Goal: Browse casually: Explore the website without a specific task or goal

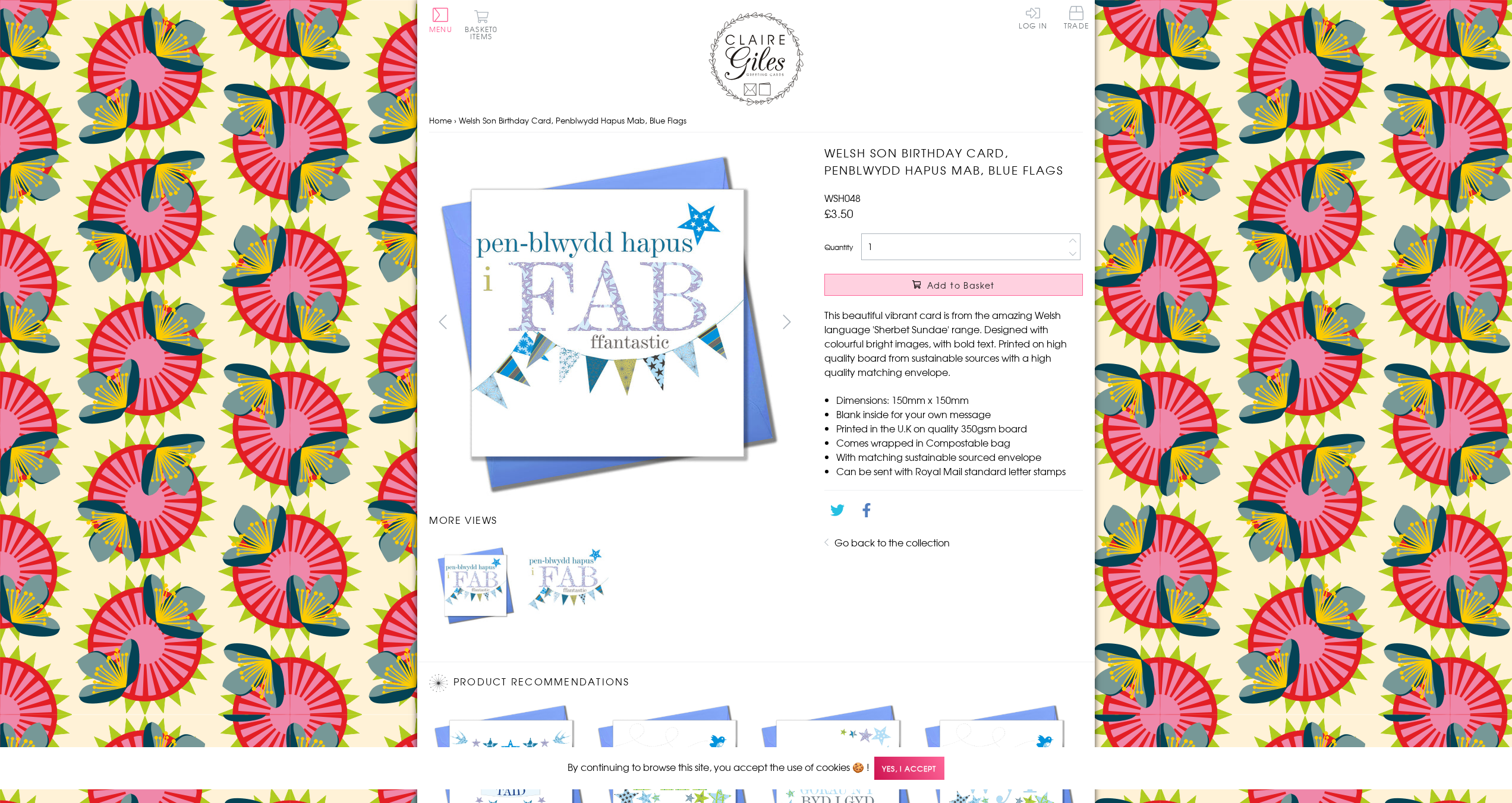
scroll to position [422, 0]
